Goal: Task Accomplishment & Management: Manage account settings

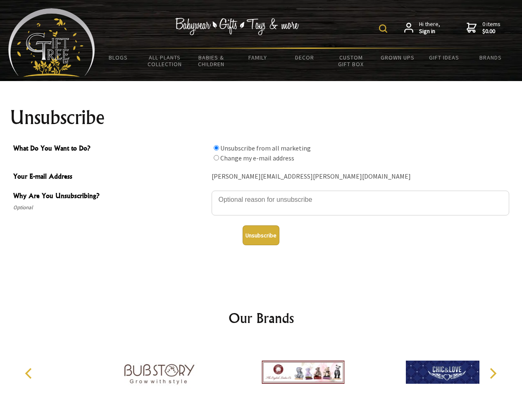
click at [384, 29] on img at bounding box center [383, 28] width 8 height 8
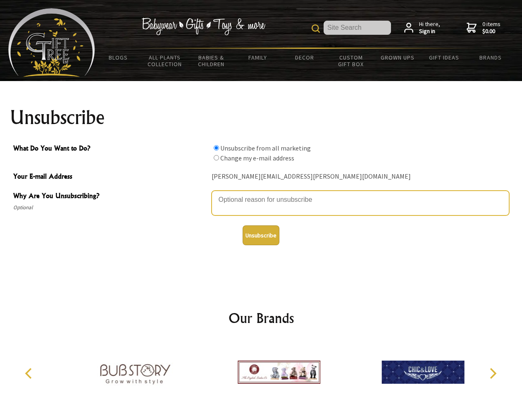
click at [261, 193] on textarea "Why Are You Unsubscribing?" at bounding box center [361, 203] width 298 height 25
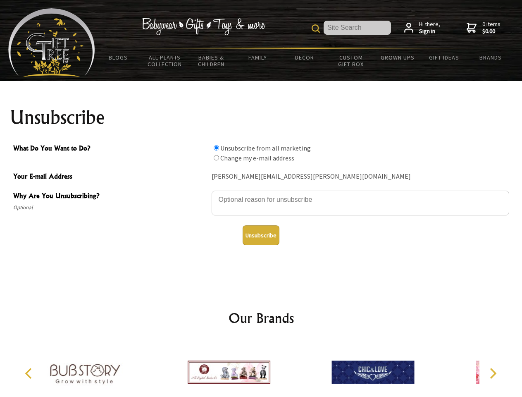
click at [216, 148] on input "What Do You Want to Do?" at bounding box center [216, 147] width 5 height 5
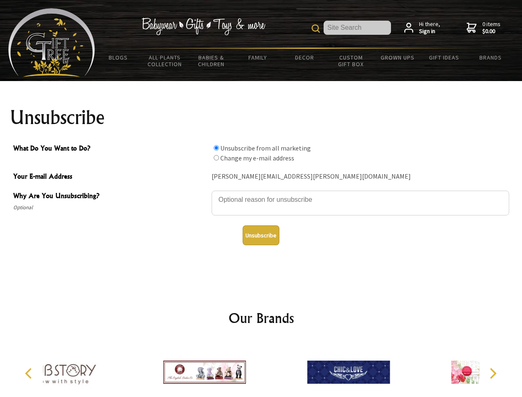
click at [216, 157] on input "What Do You Want to Do?" at bounding box center [216, 157] width 5 height 5
radio input "true"
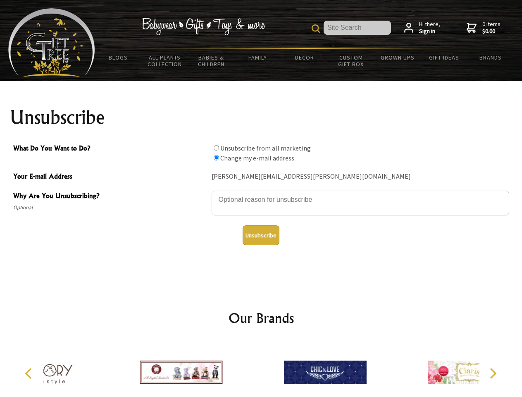
click at [261, 235] on button "Unsubscribe" at bounding box center [261, 235] width 37 height 20
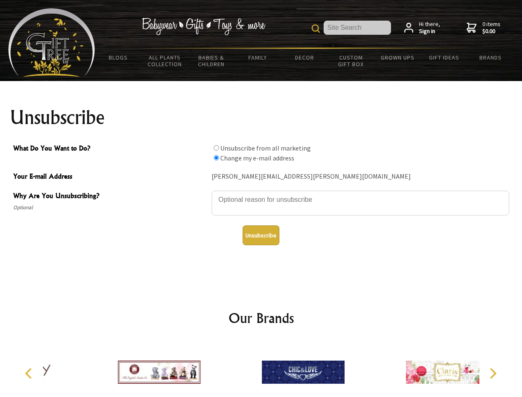
click at [262, 369] on img at bounding box center [303, 372] width 83 height 62
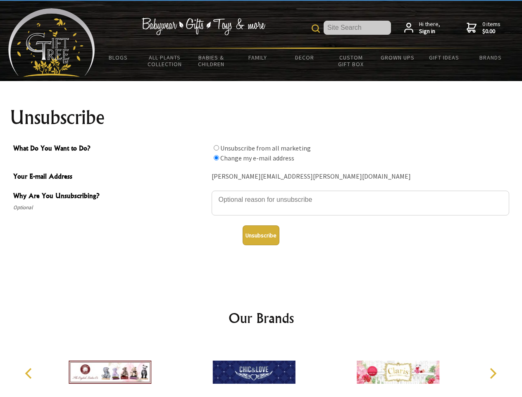
click at [30, 373] on icon "Previous" at bounding box center [29, 373] width 11 height 11
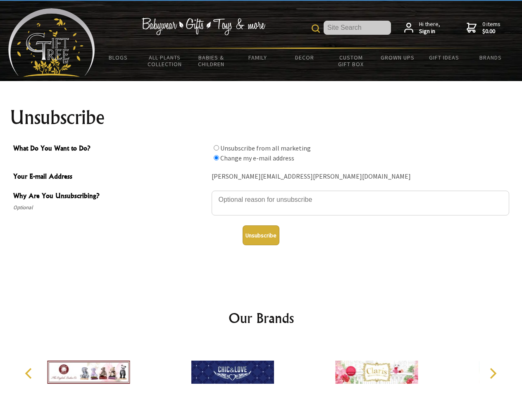
click at [493, 373] on icon "Next" at bounding box center [492, 373] width 11 height 11
